Goal: Task Accomplishment & Management: Use online tool/utility

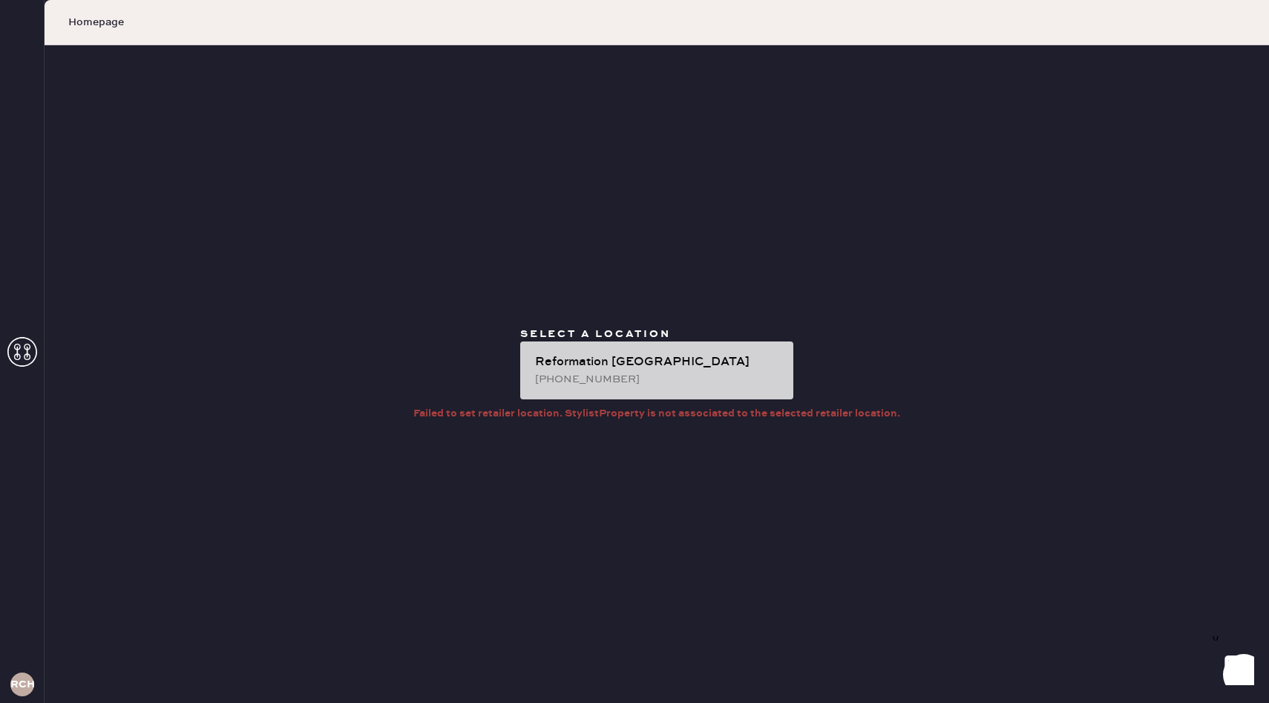
click at [709, 370] on div "Reformation [GEOGRAPHIC_DATA]" at bounding box center [658, 362] width 246 height 18
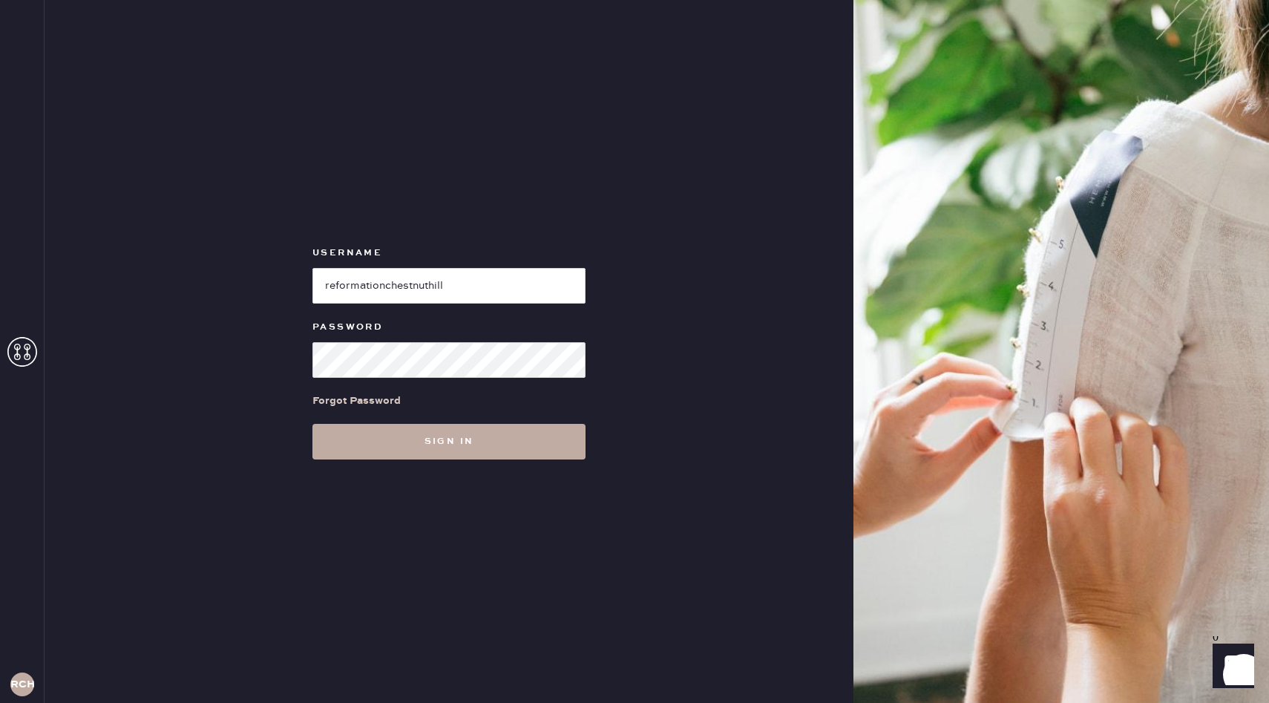
click at [480, 445] on button "Sign in" at bounding box center [448, 442] width 273 height 36
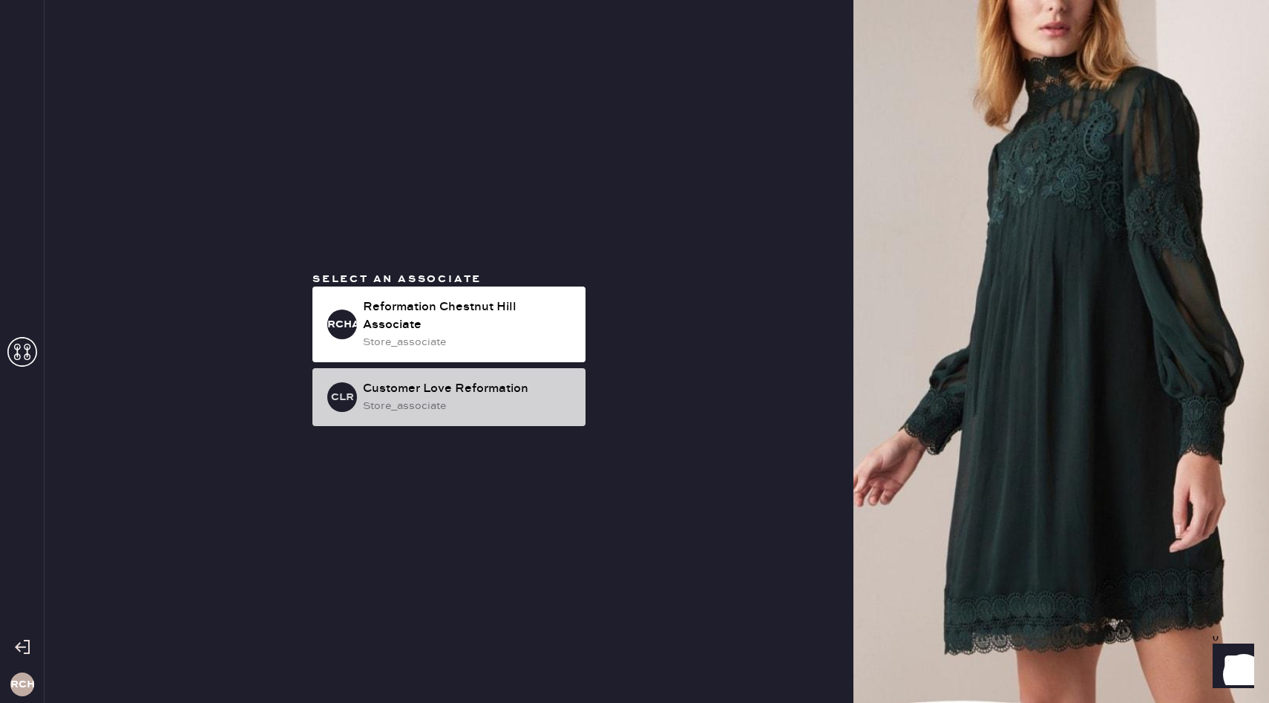
click at [543, 405] on div "store_associate" at bounding box center [468, 406] width 211 height 16
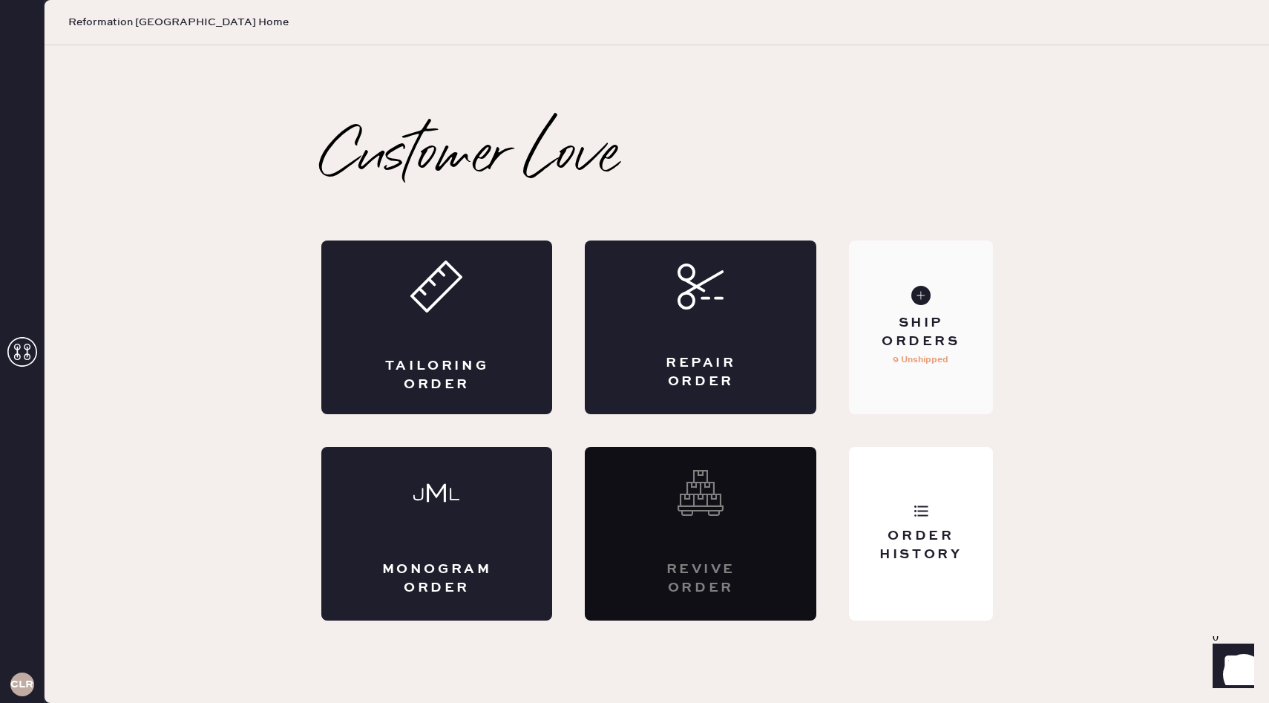
click at [943, 372] on div "Ship Orders 9 Unshipped" at bounding box center [920, 327] width 143 height 174
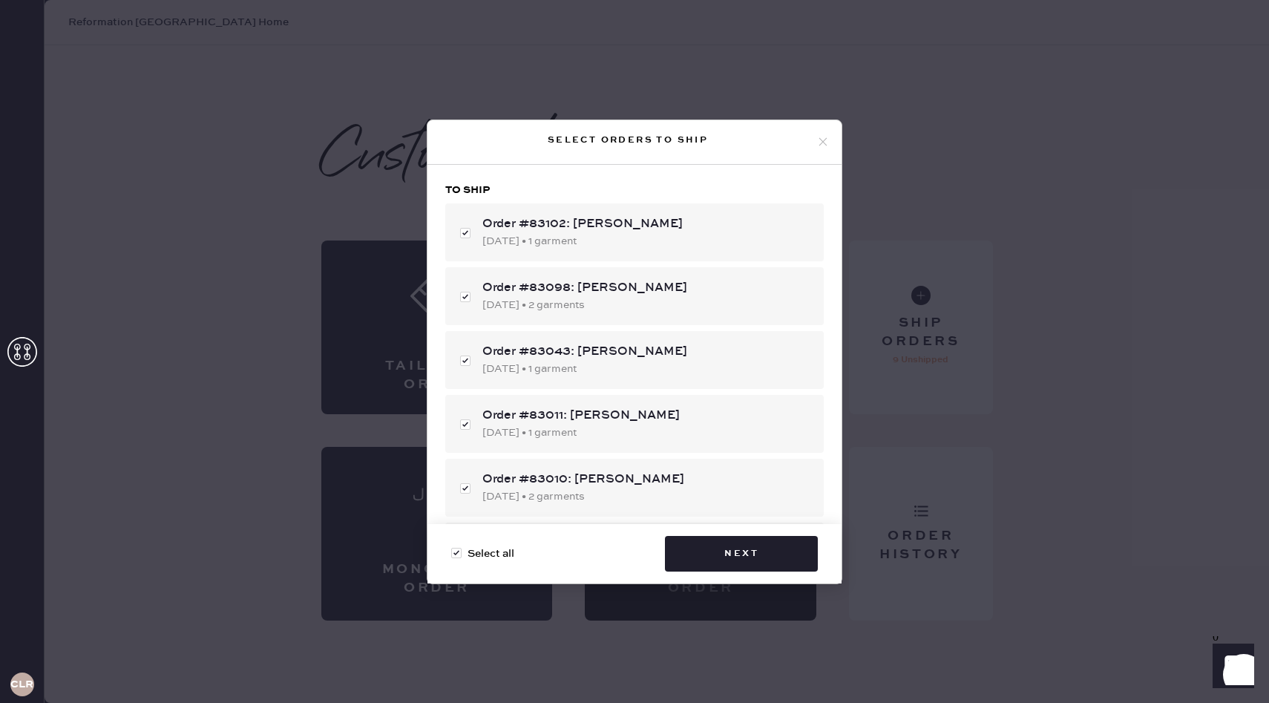
click at [817, 135] on icon at bounding box center [822, 141] width 13 height 13
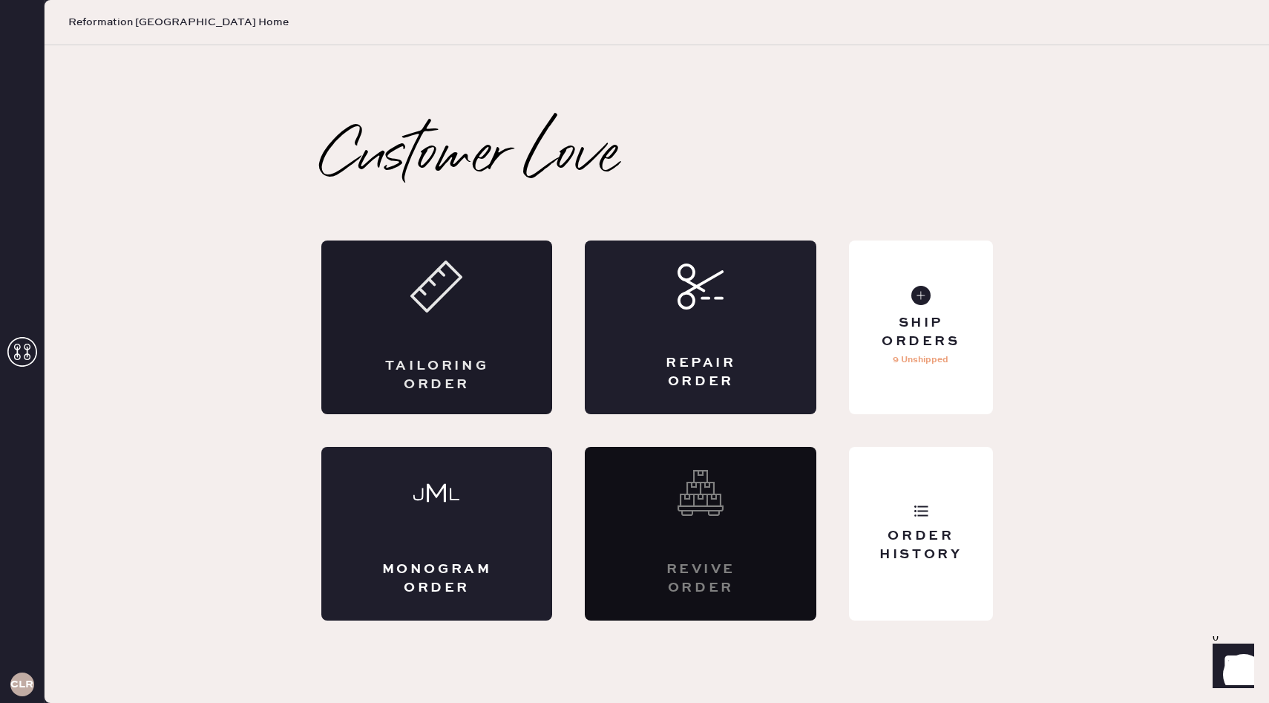
click at [465, 359] on div "Tailoring Order" at bounding box center [437, 375] width 113 height 37
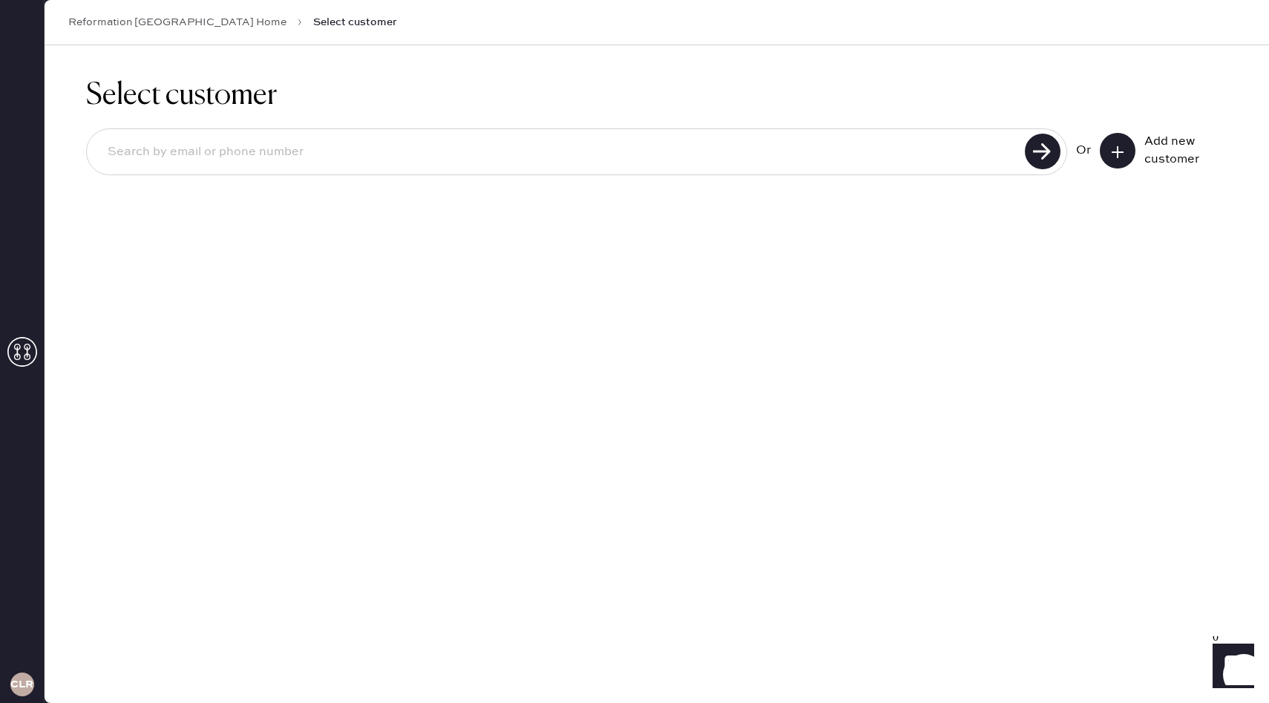
click at [915, 169] on div at bounding box center [576, 151] width 981 height 47
click at [902, 156] on input at bounding box center [558, 152] width 925 height 34
type input "[EMAIL_ADDRESS][DOMAIN_NAME]"
click at [1043, 157] on use at bounding box center [1043, 152] width 36 height 36
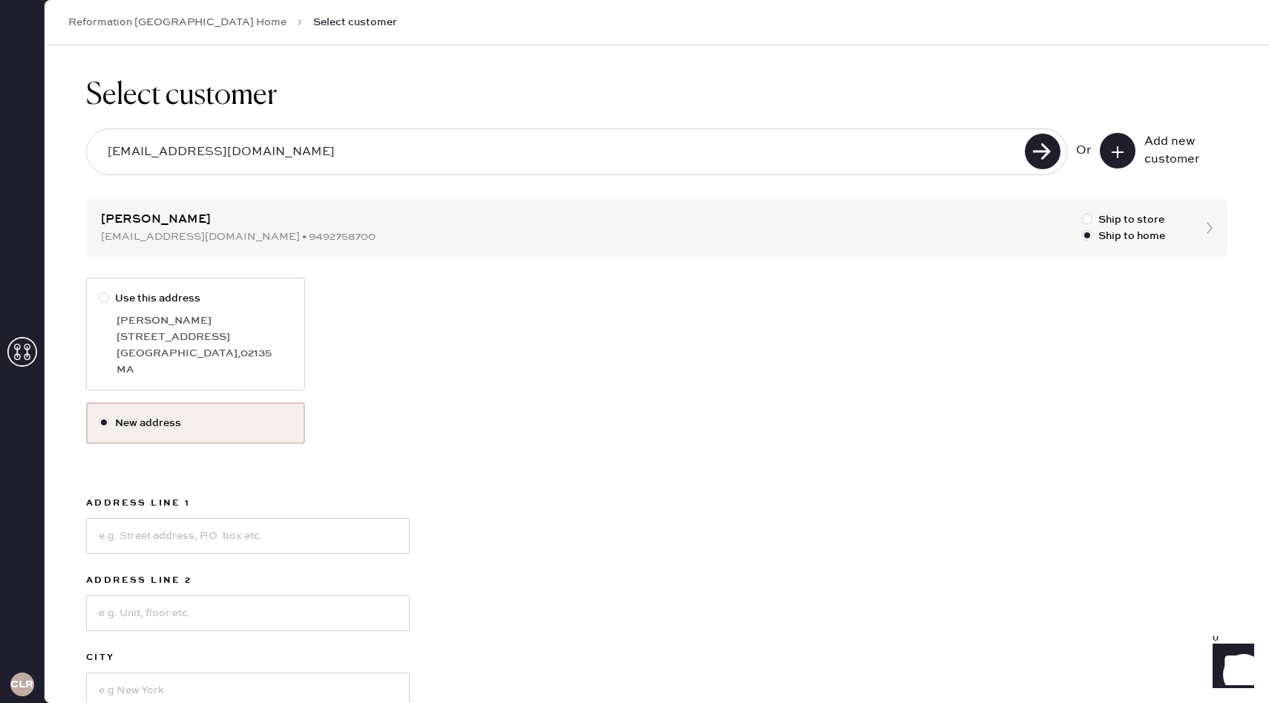
drag, startPoint x: 269, startPoint y: 148, endPoint x: 72, endPoint y: 134, distance: 197.2
click at [72, 134] on div "Select customer [EMAIL_ADDRESS][DOMAIN_NAME] Or Add new customer [PERSON_NAME] …" at bounding box center [657, 458] width 1225 height 826
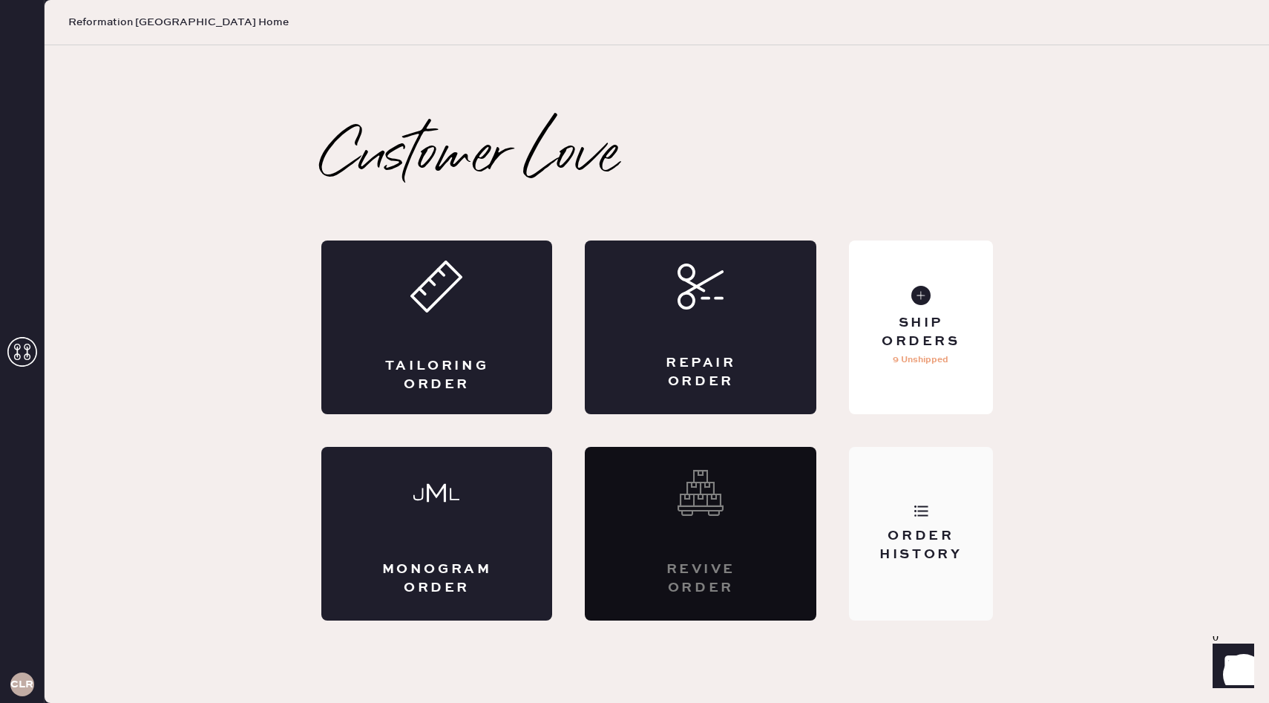
click at [932, 538] on div "Order History" at bounding box center [920, 545] width 119 height 37
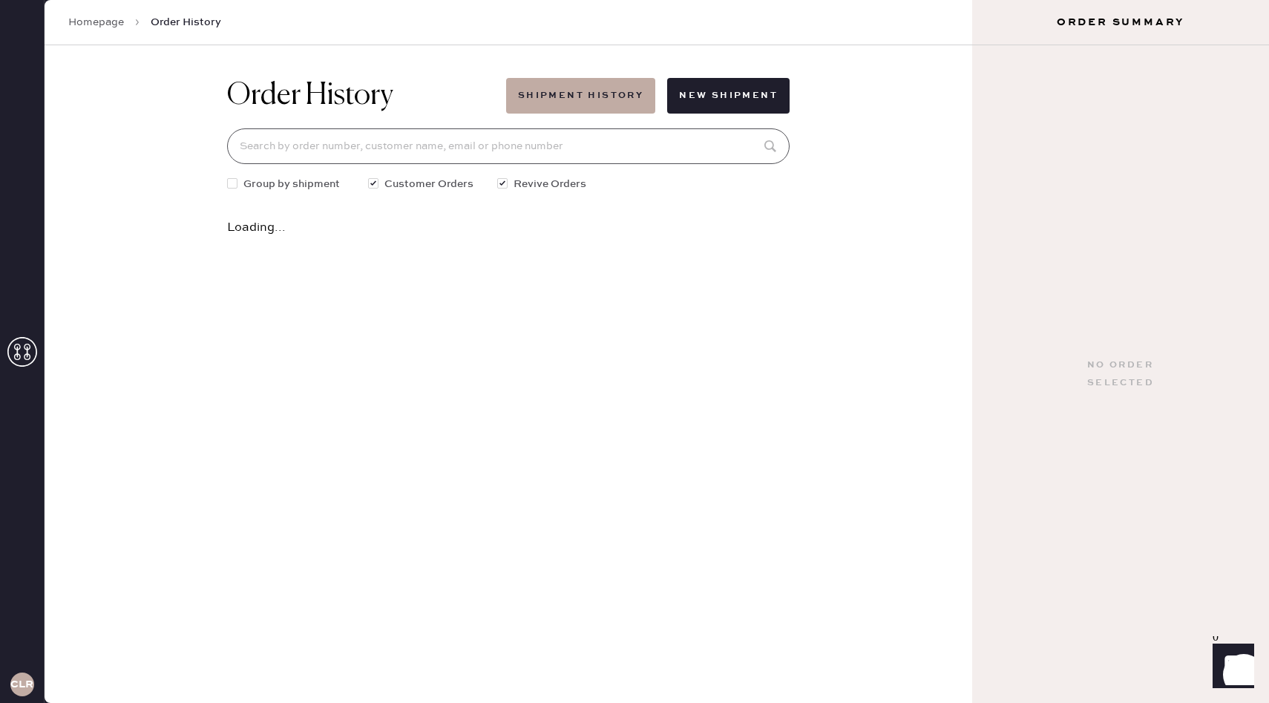
click at [566, 144] on input at bounding box center [508, 146] width 563 height 36
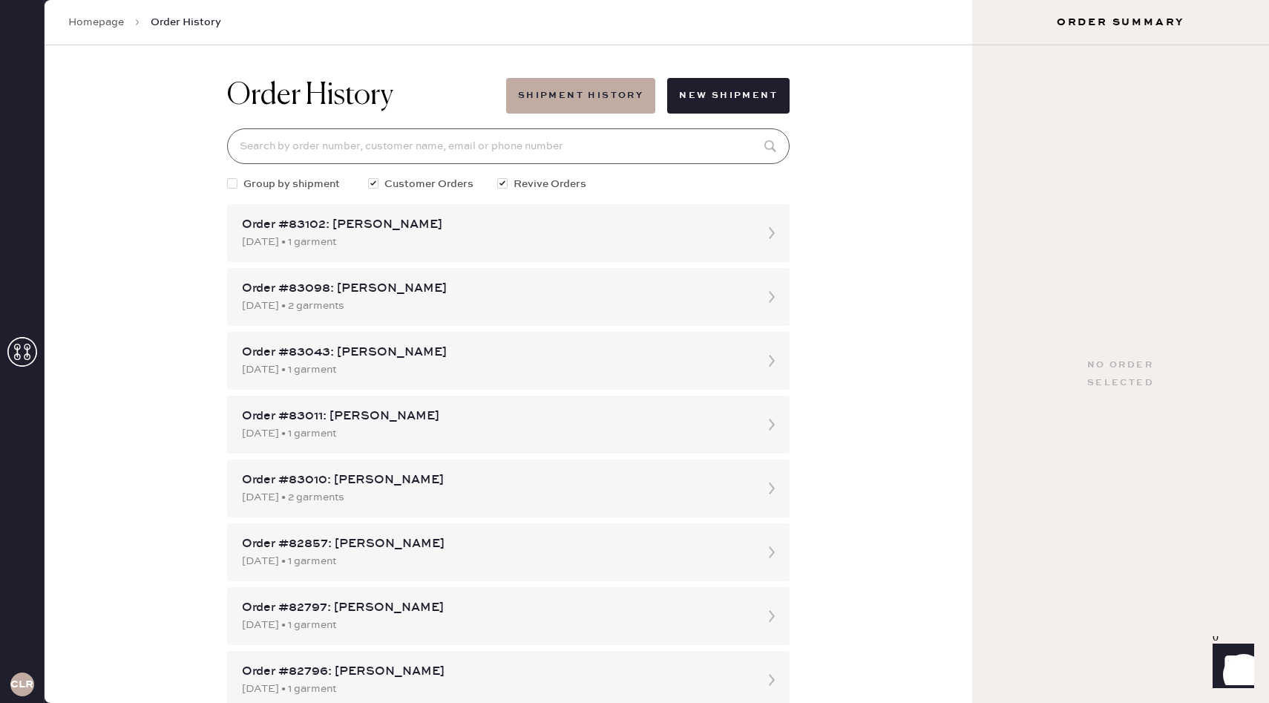
paste input "[EMAIL_ADDRESS][DOMAIN_NAME]"
type input "[EMAIL_ADDRESS][DOMAIN_NAME]"
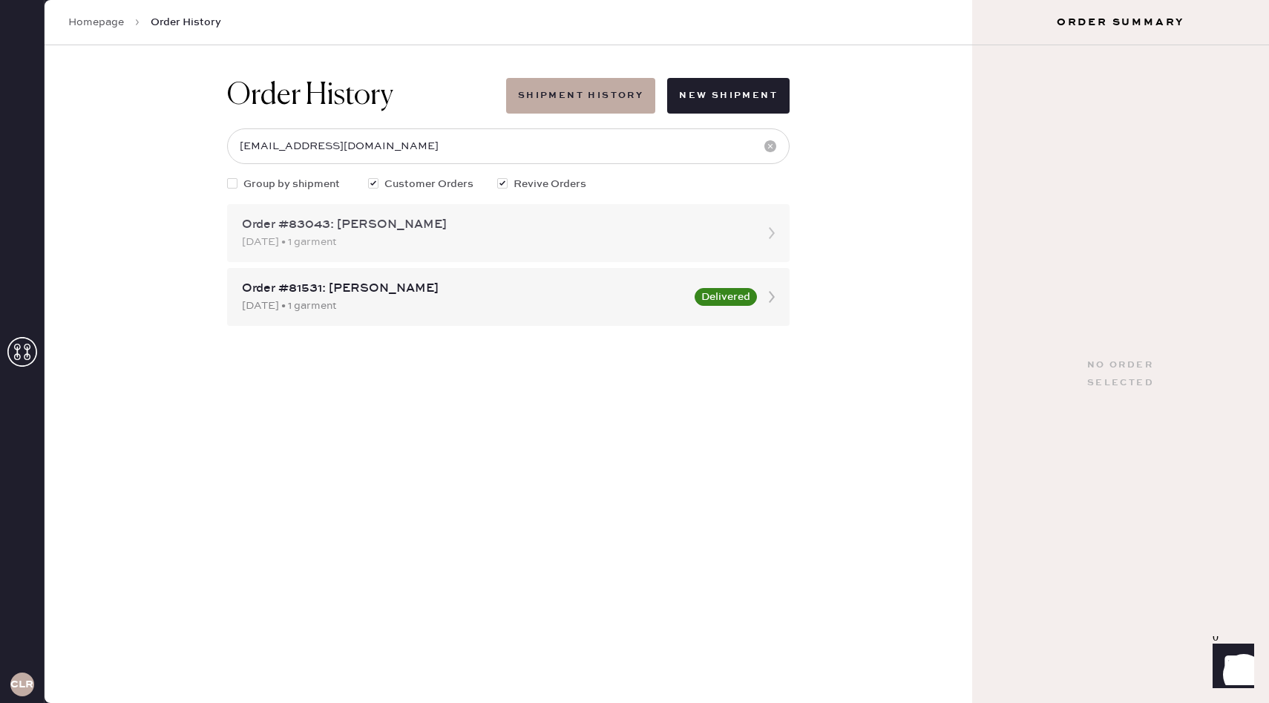
click at [510, 226] on div "Order #83043: [PERSON_NAME]" at bounding box center [495, 225] width 506 height 18
